Goal: Find contact information: Find contact information

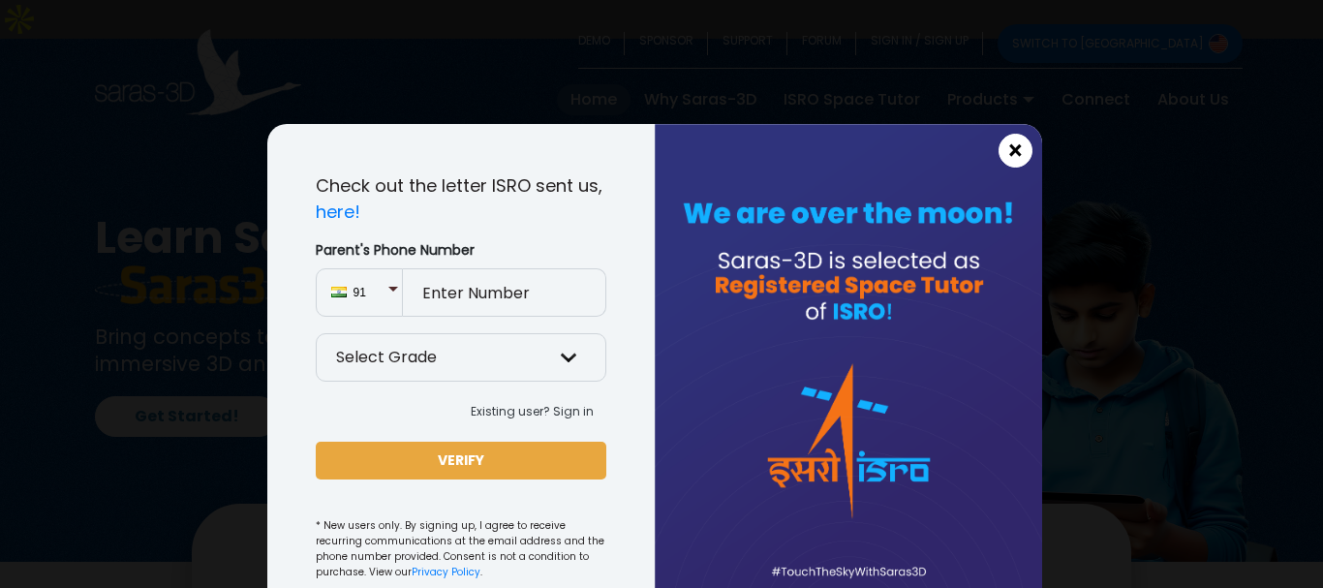
click at [1008, 153] on span "×" at bounding box center [1016, 151] width 16 height 25
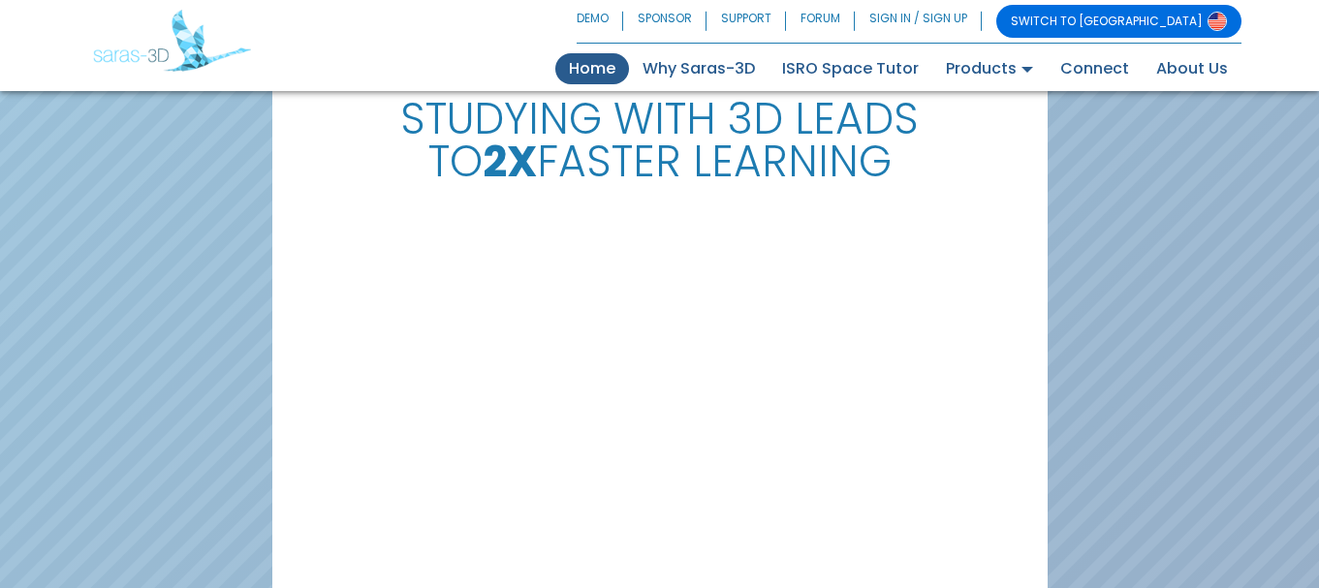
scroll to position [4540, 0]
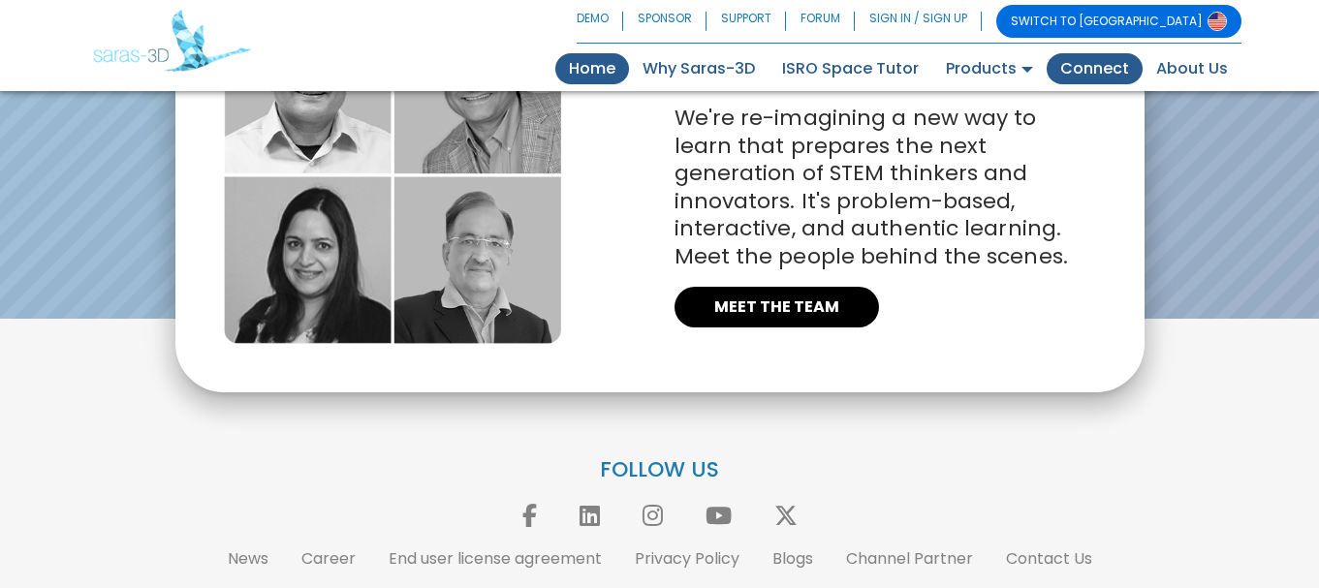
click at [1109, 69] on link "Connect" at bounding box center [1094, 68] width 96 height 31
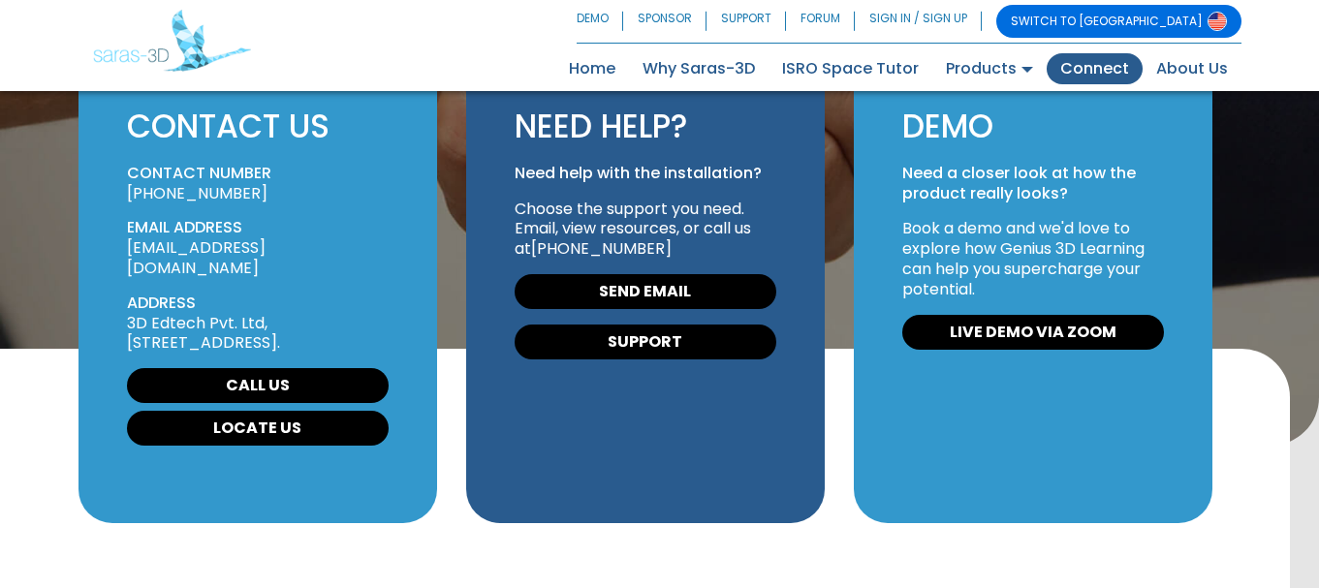
scroll to position [97, 0]
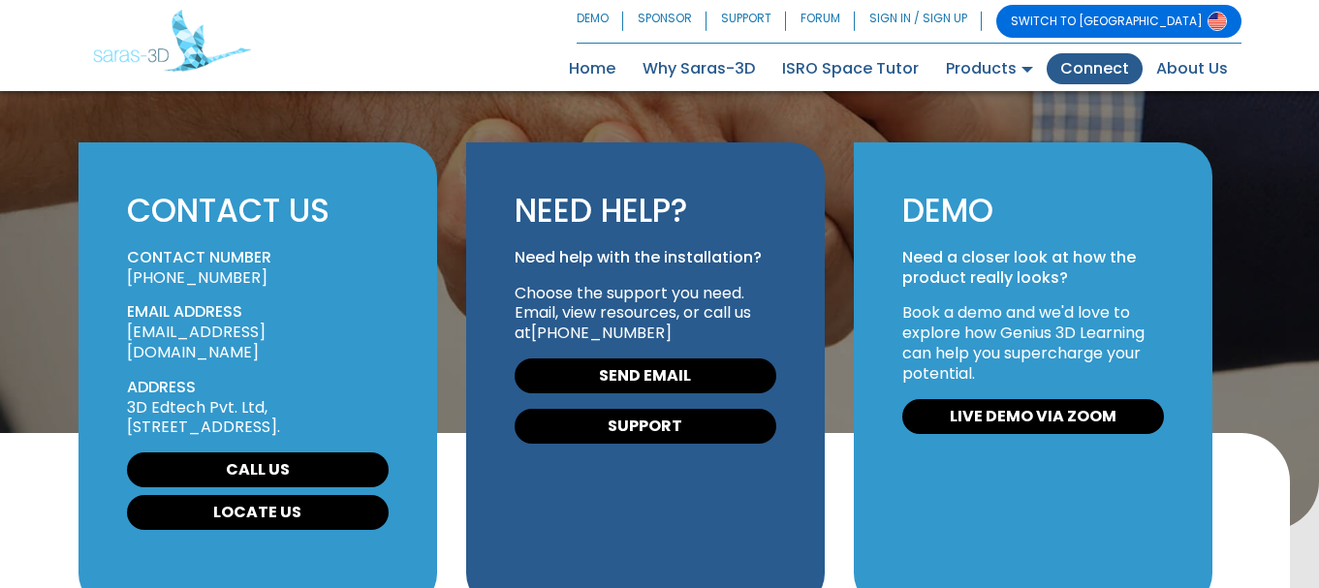
drag, startPoint x: 645, startPoint y: 297, endPoint x: 545, endPoint y: 292, distance: 100.0
click at [545, 292] on p "Choose the support you need. Email, view resources, or call us at +91 63559 499…" at bounding box center [645, 314] width 262 height 60
copy link "63559 49931"
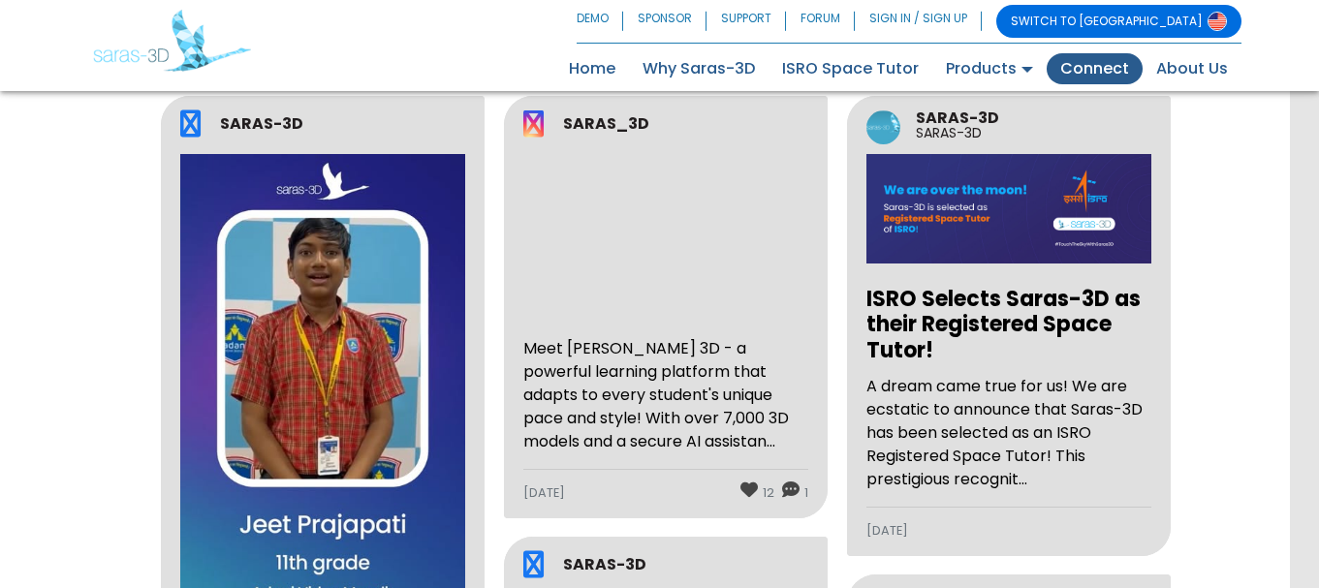
scroll to position [749, 0]
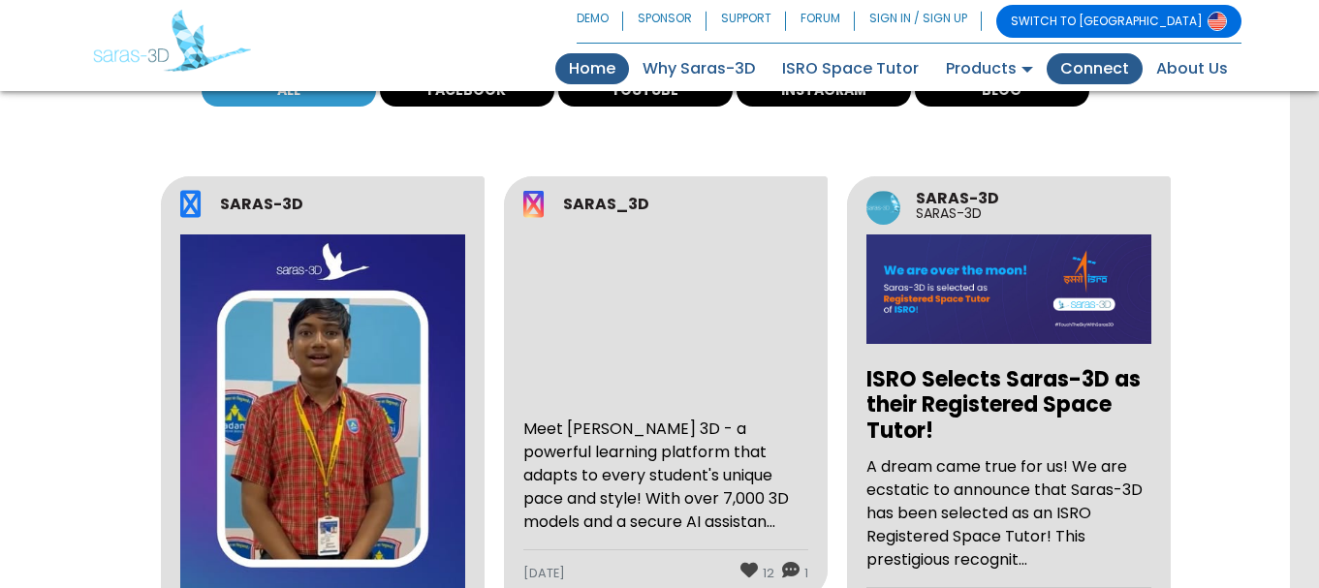
click at [578, 71] on link "Home (current)" at bounding box center [592, 68] width 74 height 31
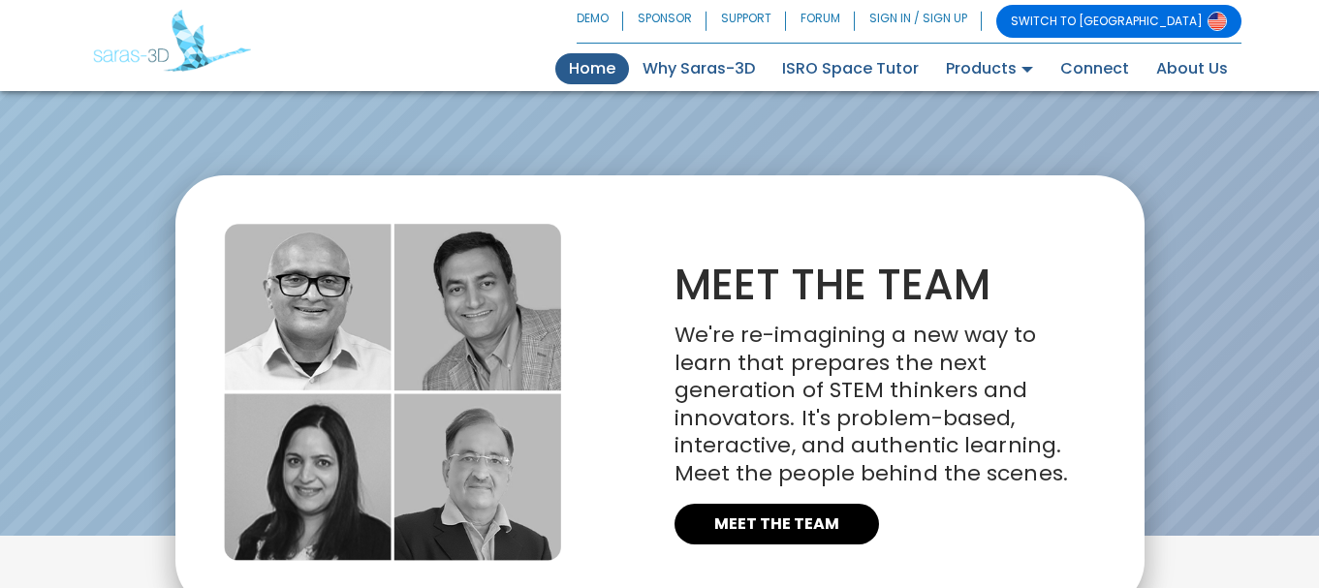
scroll to position [4153, 0]
